Goal: Information Seeking & Learning: Learn about a topic

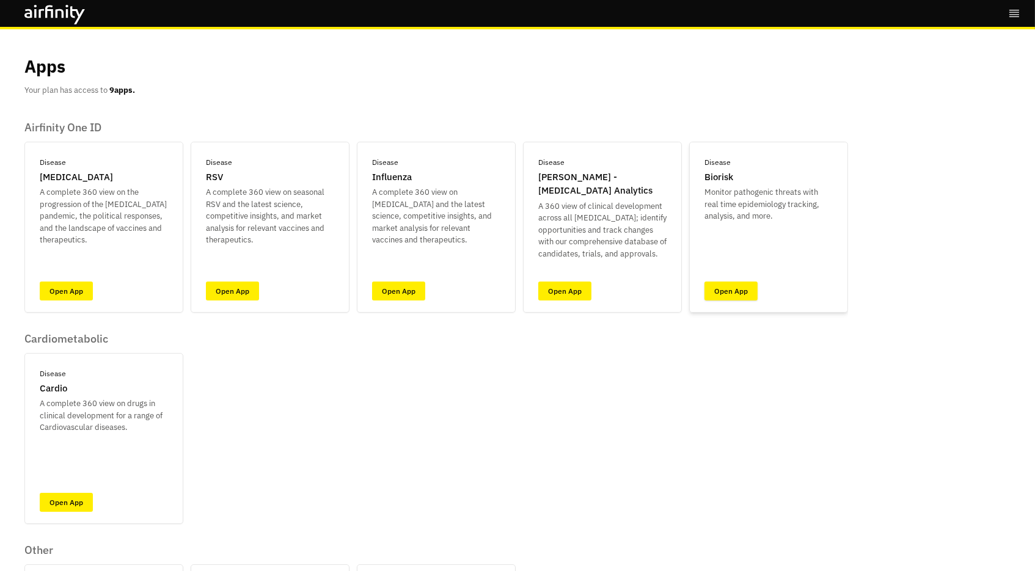
click at [720, 292] on link "Open App" at bounding box center [730, 291] width 53 height 19
click at [566, 283] on link "Open App" at bounding box center [564, 291] width 53 height 19
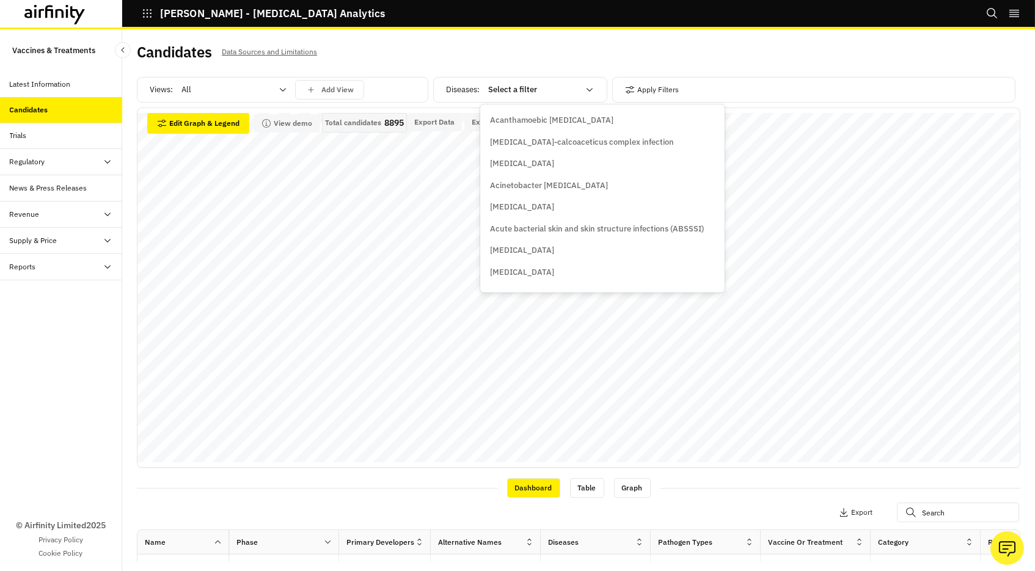
click at [509, 83] on div at bounding box center [533, 89] width 90 height 15
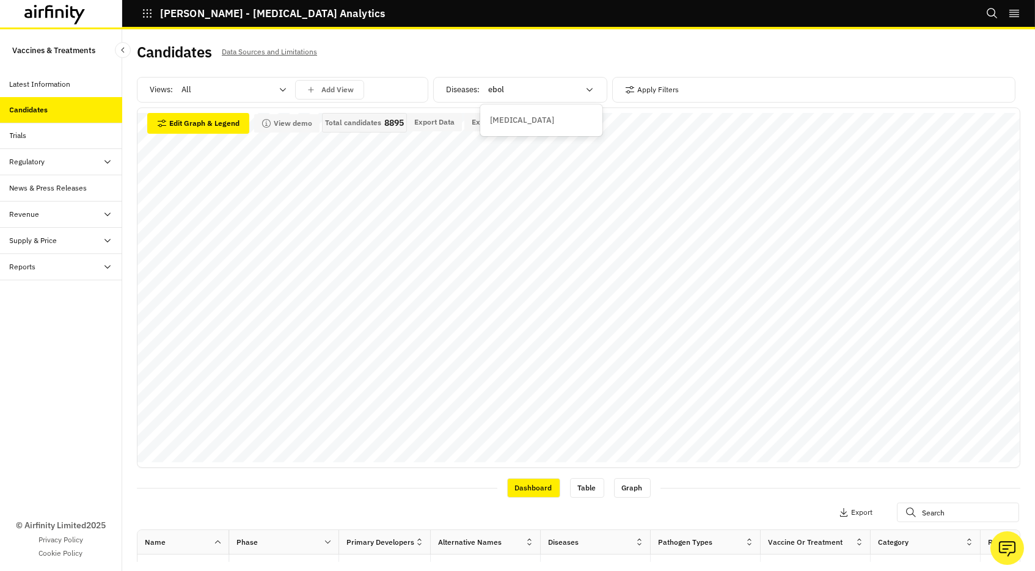
type input "ebola"
click at [503, 112] on div "Ebola" at bounding box center [541, 120] width 117 height 22
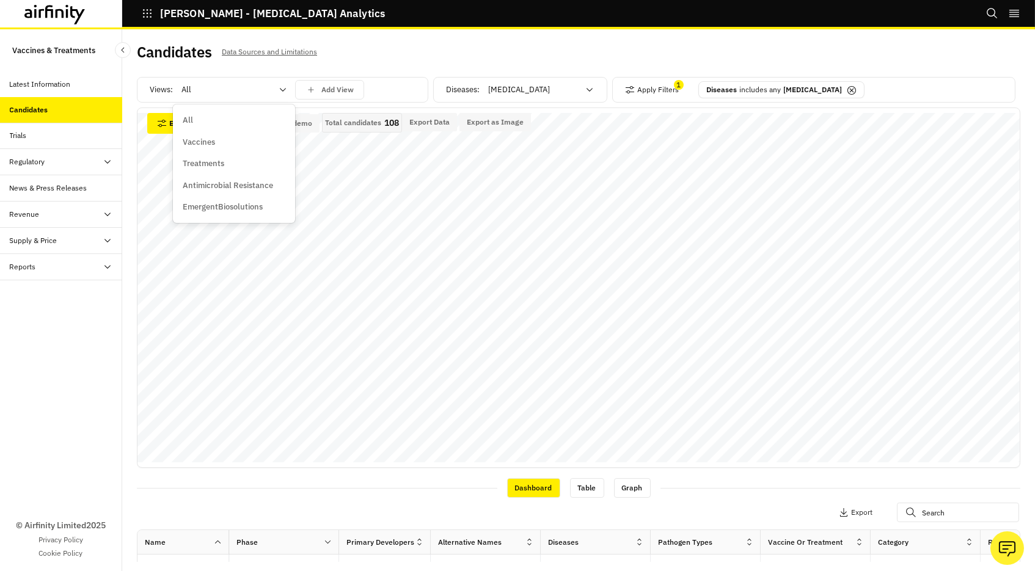
click at [228, 92] on div at bounding box center [226, 89] width 90 height 15
click at [192, 160] on p "Treatments" at bounding box center [204, 164] width 42 height 12
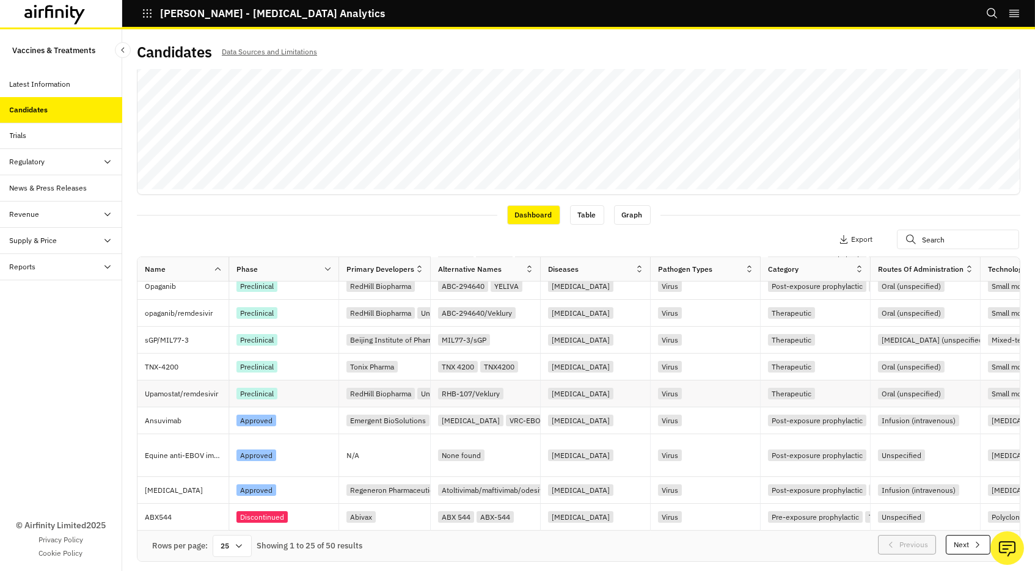
scroll to position [273, 0]
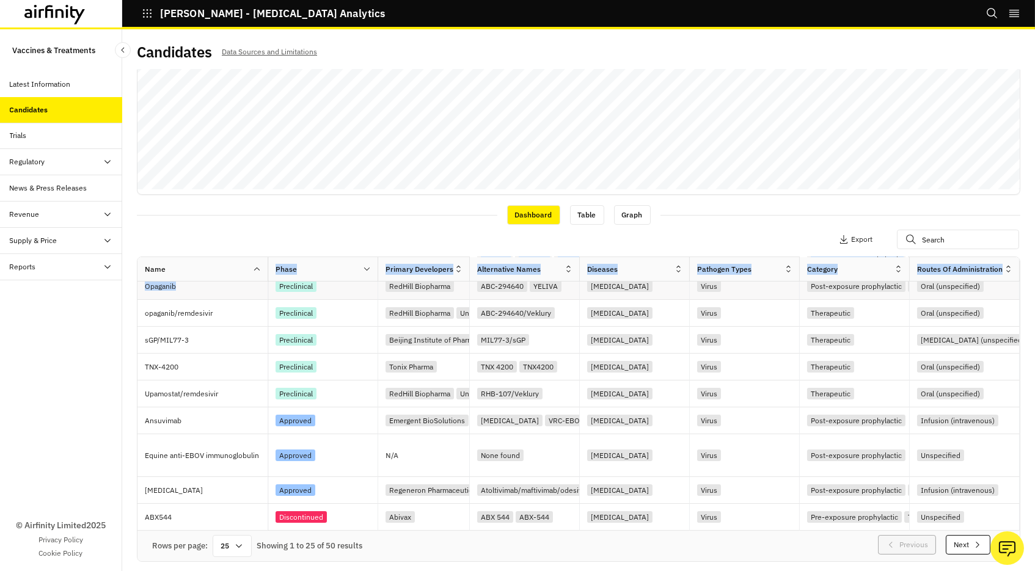
drag, startPoint x: 227, startPoint y: 265, endPoint x: 266, endPoint y: 283, distance: 43.2
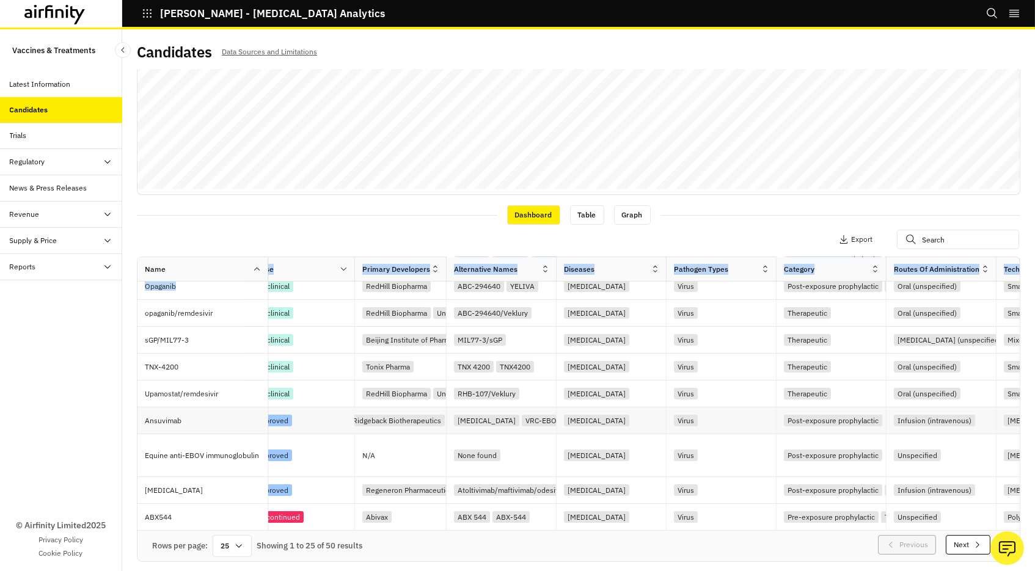
scroll to position [0, 82]
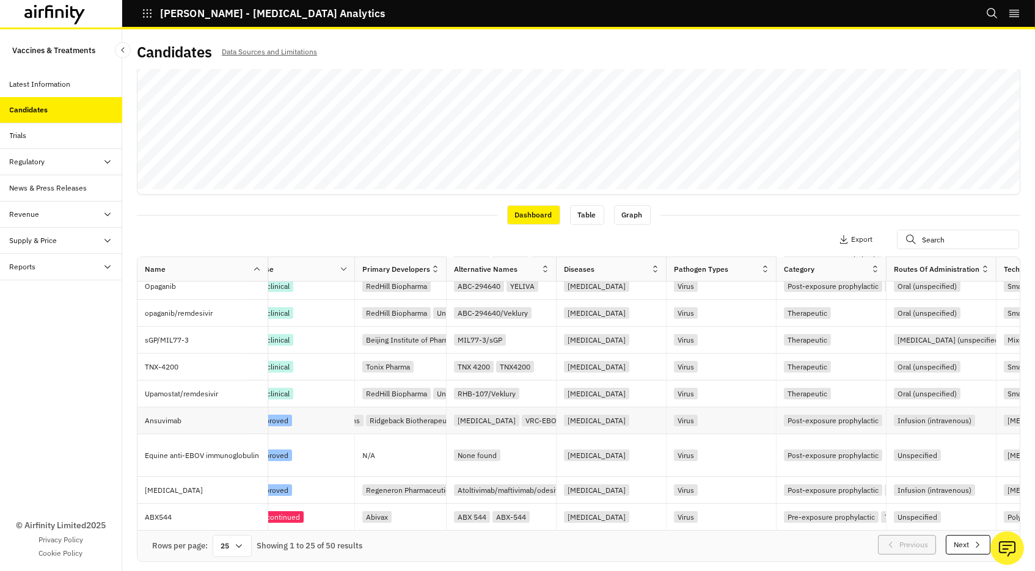
click at [392, 418] on div "Ridgeback Biotherapeutics" at bounding box center [414, 421] width 96 height 12
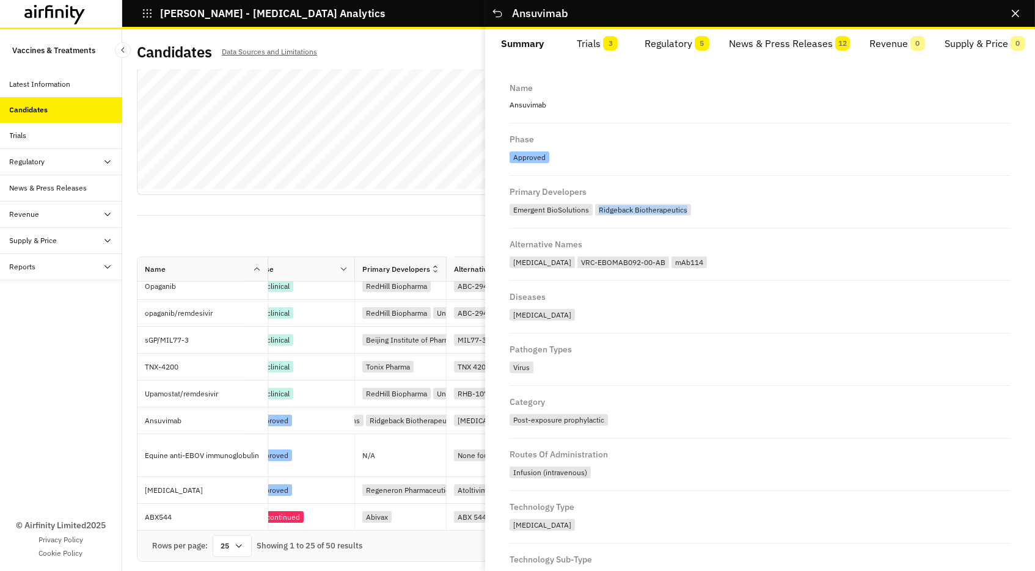
drag, startPoint x: 598, startPoint y: 209, endPoint x: 686, endPoint y: 208, distance: 88.0
click at [686, 208] on div "Ridgeback Biotherapeutics" at bounding box center [643, 210] width 96 height 12
copy div "Ridgeback Biotherapeutics"
